Goal: Task Accomplishment & Management: Manage account settings

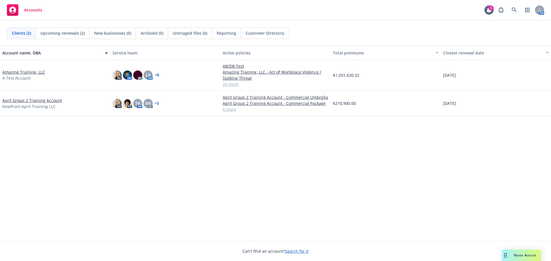
drag, startPoint x: 282, startPoint y: 184, endPoint x: 294, endPoint y: 173, distance: 15.4
click at [284, 182] on div "Account name, DBA Service team Active policies Total premiums Closest renewal d…" at bounding box center [275, 143] width 551 height 195
click at [510, 14] on link at bounding box center [513, 9] width 11 height 11
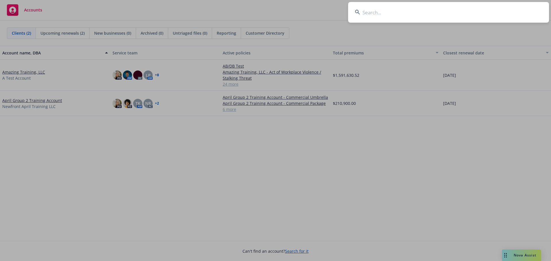
paste input "DPN, LLC"
type input "DPN, LLC"
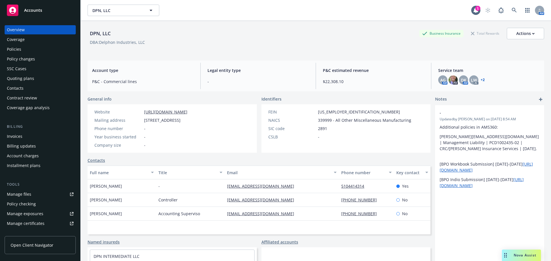
click at [24, 196] on div "Manage files" at bounding box center [19, 194] width 24 height 9
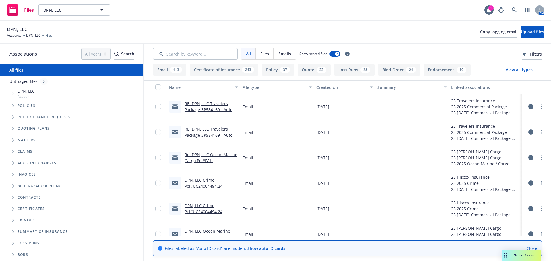
click at [202, 108] on link "RE: DPN, LLC Travelers Package-3P584169 - Auto 3P597282-Umbrella 3P599460-Forei…" at bounding box center [209, 119] width 51 height 36
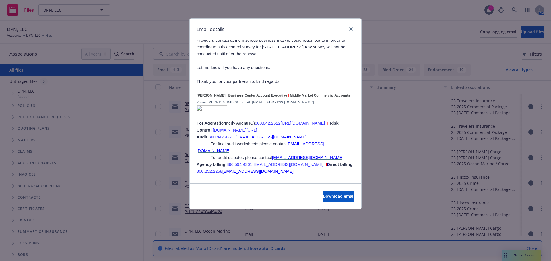
scroll to position [143, 0]
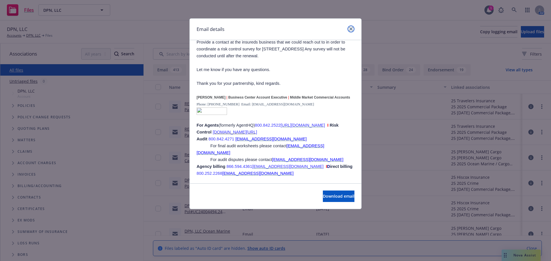
click at [352, 26] on link "close" at bounding box center [350, 29] width 7 height 7
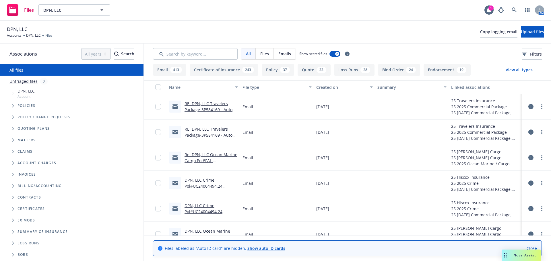
click at [192, 106] on link "RE: DPN, LLC Travelers Package-3P584169 - Auto 3P597282-Umbrella 3P599460-Forei…" at bounding box center [209, 119] width 51 height 36
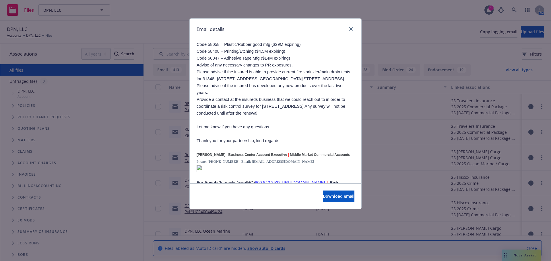
scroll to position [0, 0]
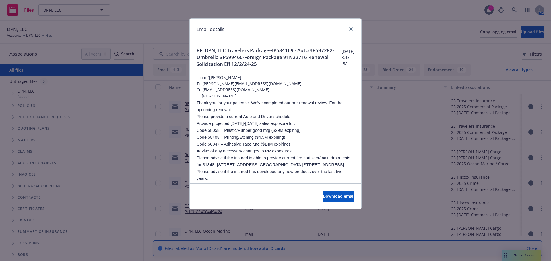
drag, startPoint x: 304, startPoint y: 62, endPoint x: 294, endPoint y: 67, distance: 10.6
click at [297, 64] on span "RE: DPN, LLC Travelers Package-3P584169 - Auto 3P597282-Umbrella 3P599460-Forei…" at bounding box center [268, 57] width 145 height 21
click at [349, 32] on div at bounding box center [349, 29] width 9 height 7
drag, startPoint x: 352, startPoint y: 29, endPoint x: 329, endPoint y: 28, distance: 22.7
click at [352, 29] on icon "close" at bounding box center [350, 28] width 3 height 3
